Goal: Check status: Check status

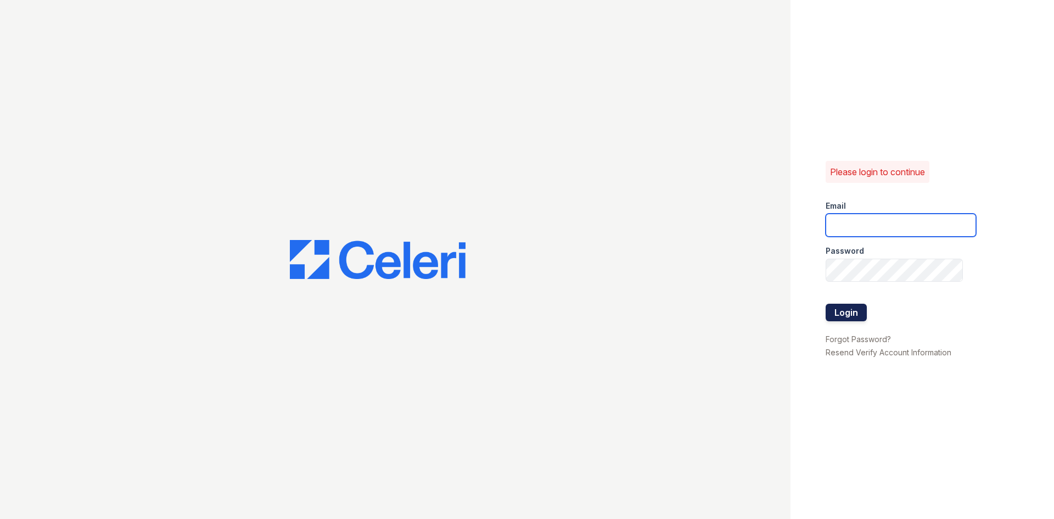
type input "[EMAIL_ADDRESS][DOMAIN_NAME]"
click at [852, 313] on button "Login" at bounding box center [845, 312] width 41 height 18
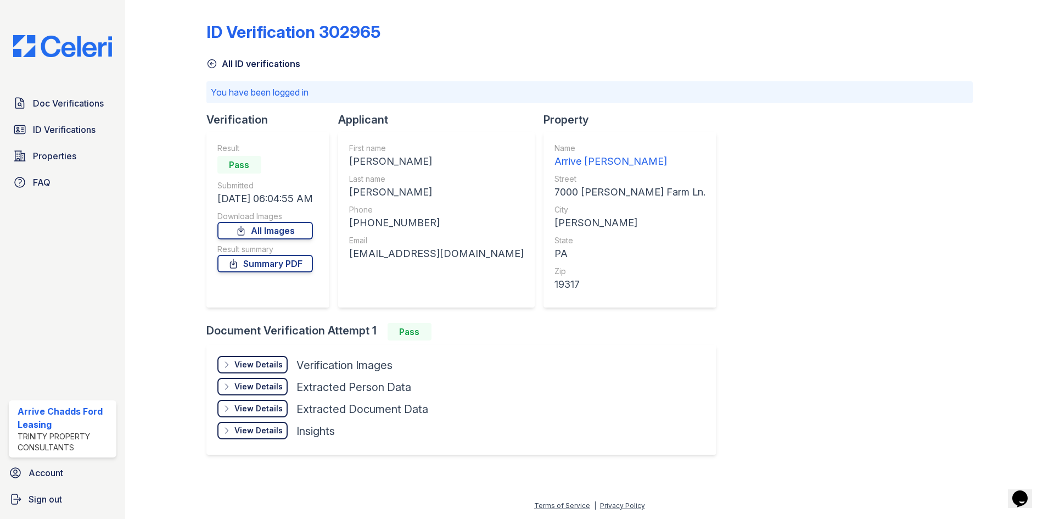
drag, startPoint x: 265, startPoint y: 361, endPoint x: 278, endPoint y: 365, distance: 14.1
click at [265, 360] on div "View Details" at bounding box center [258, 364] width 48 height 11
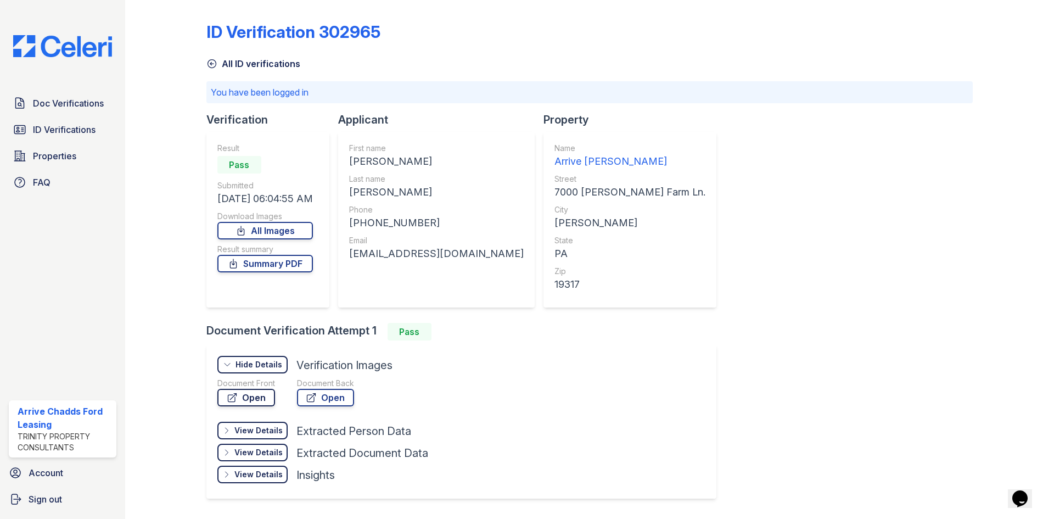
click at [257, 399] on link "Open" at bounding box center [246, 398] width 58 height 18
